Goal: Task Accomplishment & Management: Manage account settings

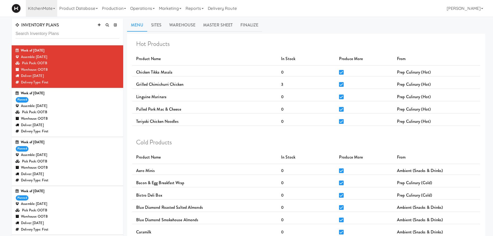
click at [81, 102] on div "Week of [DATE] planned Assemble: [DATE] Pick Pack: OOTB Warehouse: OOTB Deliver…" at bounding box center [68, 112] width 104 height 44
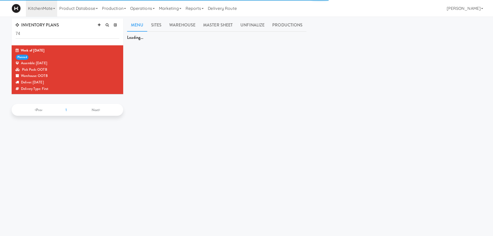
type input "7"
click at [28, 33] on input "text" at bounding box center [68, 34] width 104 height 10
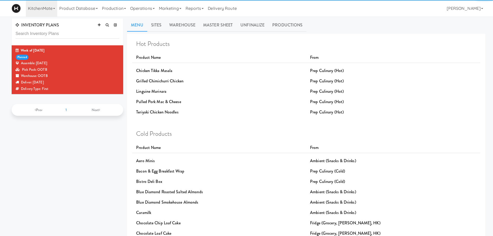
click at [28, 33] on input "text" at bounding box center [68, 34] width 104 height 10
click at [80, 32] on input "text" at bounding box center [68, 34] width 104 height 10
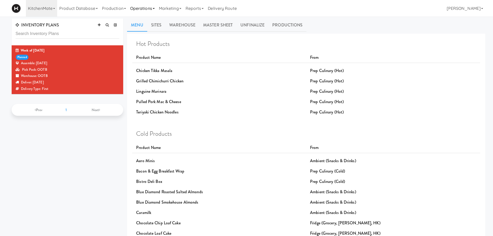
click at [128, 15] on link "Production" at bounding box center [114, 8] width 28 height 17
click at [131, 9] on link "Operations" at bounding box center [142, 8] width 29 height 17
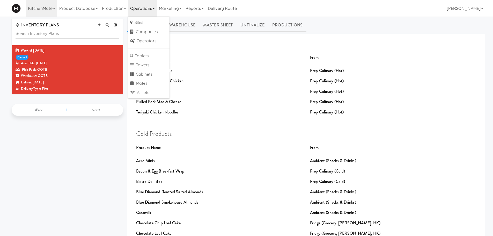
click at [143, 8] on link "Operations" at bounding box center [142, 8] width 29 height 17
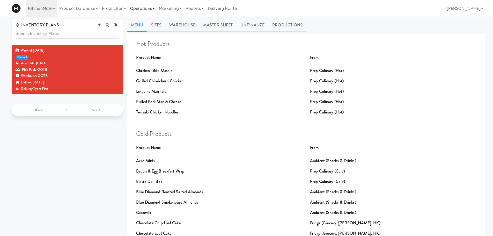
click at [143, 13] on link "Operations" at bounding box center [142, 8] width 29 height 17
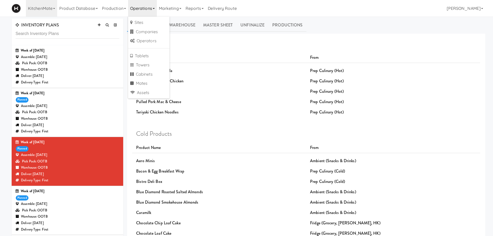
click at [87, 70] on div "Warehouse: OOTB" at bounding box center [68, 69] width 104 height 6
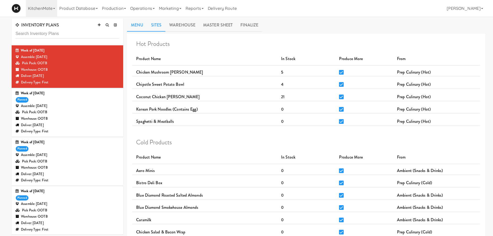
click at [154, 27] on link "Sites" at bounding box center [156, 25] width 18 height 13
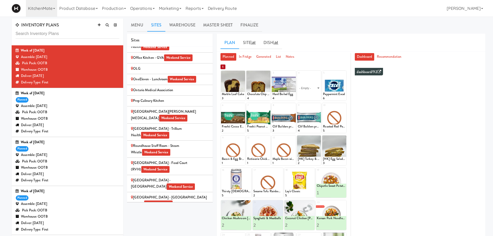
scroll to position [849, 0]
